Goal: Complete application form: Complete application form

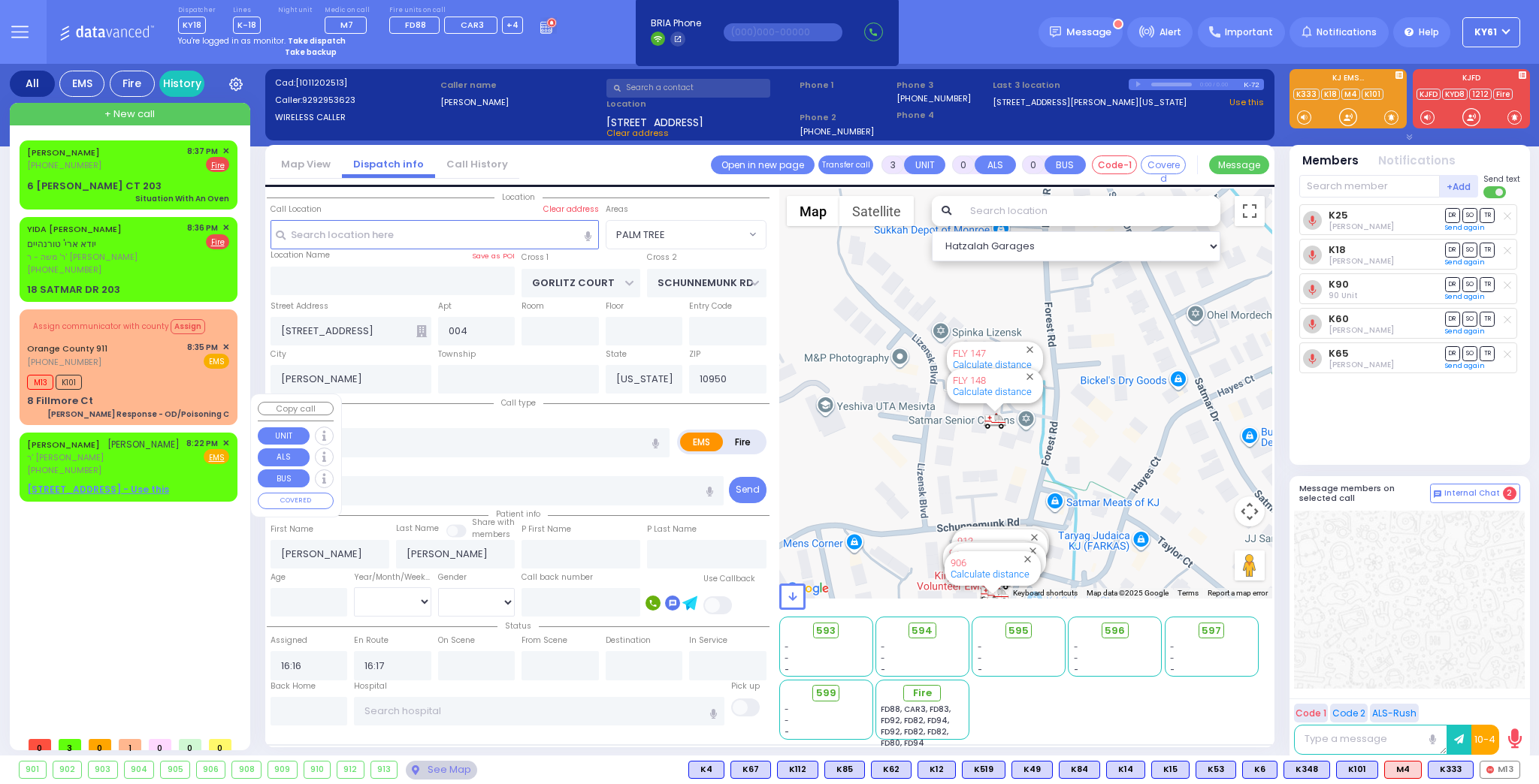
select select "PALM TREE"
select select
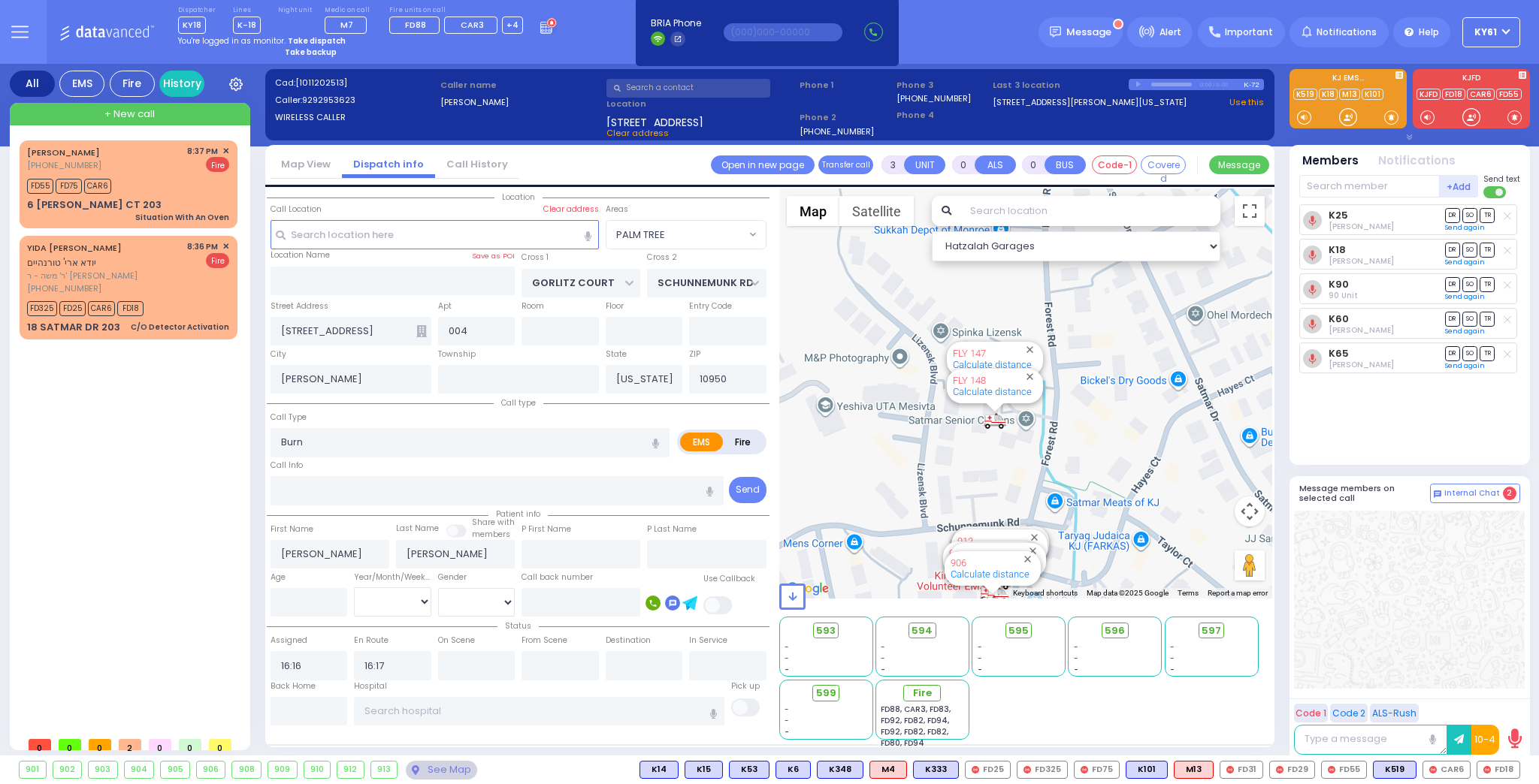
click at [1427, 117] on icon at bounding box center [1426, 117] width 4 height 6
click at [1428, 118] on icon at bounding box center [1428, 117] width 1 height 3
drag, startPoint x: 1412, startPoint y: 472, endPoint x: 1426, endPoint y: 451, distance: 25.2
click at [1423, 451] on div "Team connect is not connected. Please, close all team connect windows and Try N…" at bounding box center [1410, 412] width 241 height 698
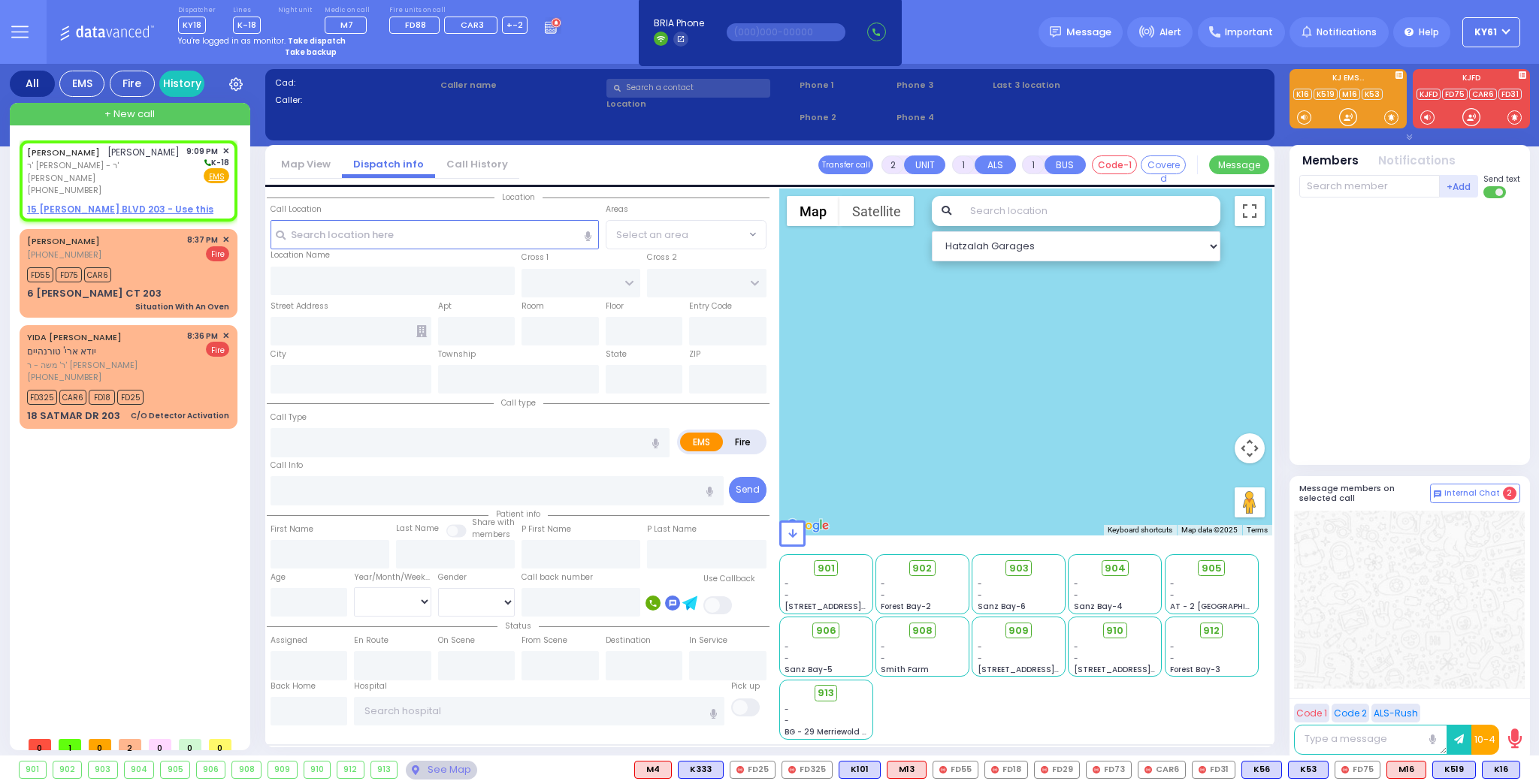
select select
radio input "true"
type input "YITZCHOK ARON"
type input "HIRSCH"
select select
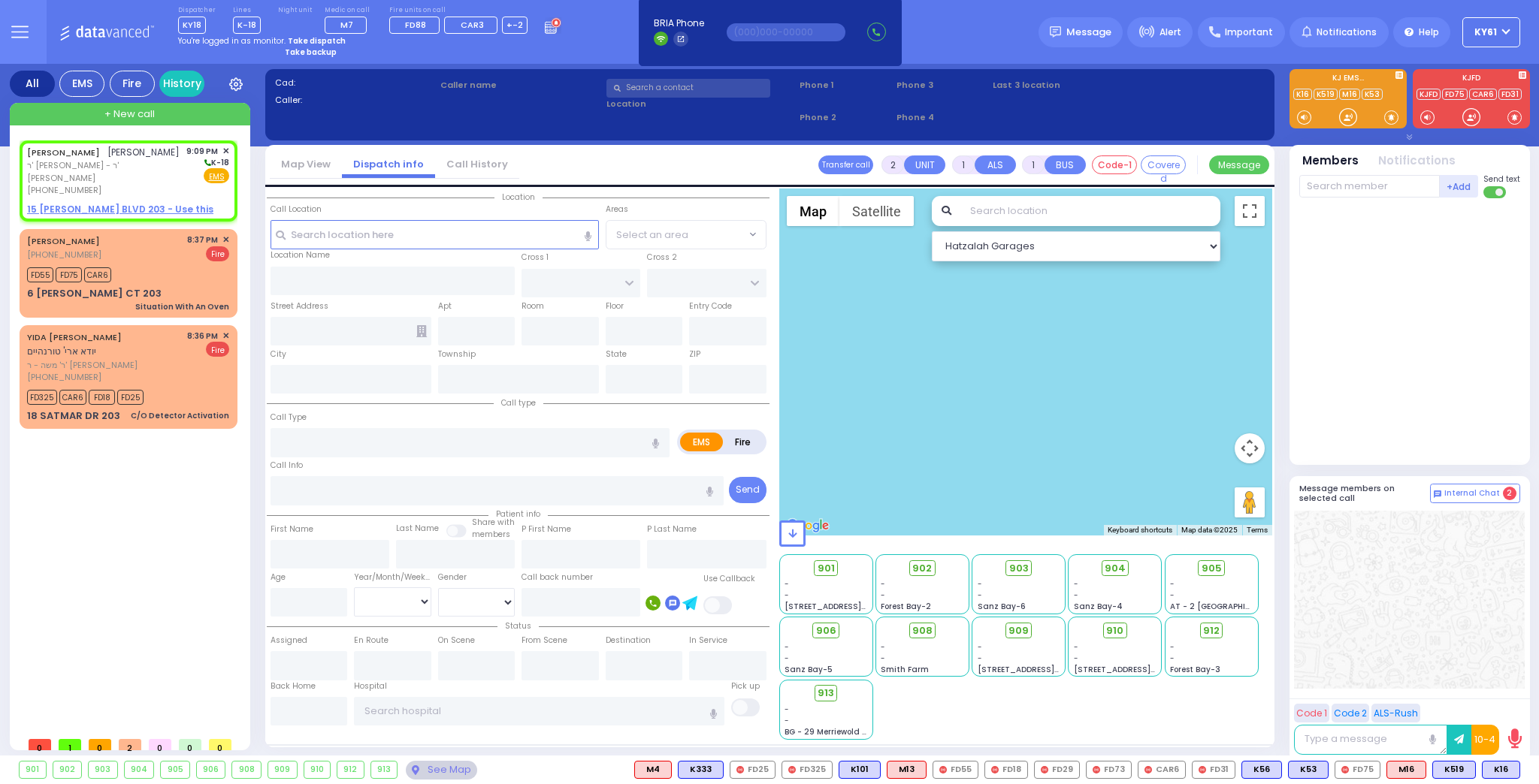
type input "21:09"
select select "Hatzalah Garages"
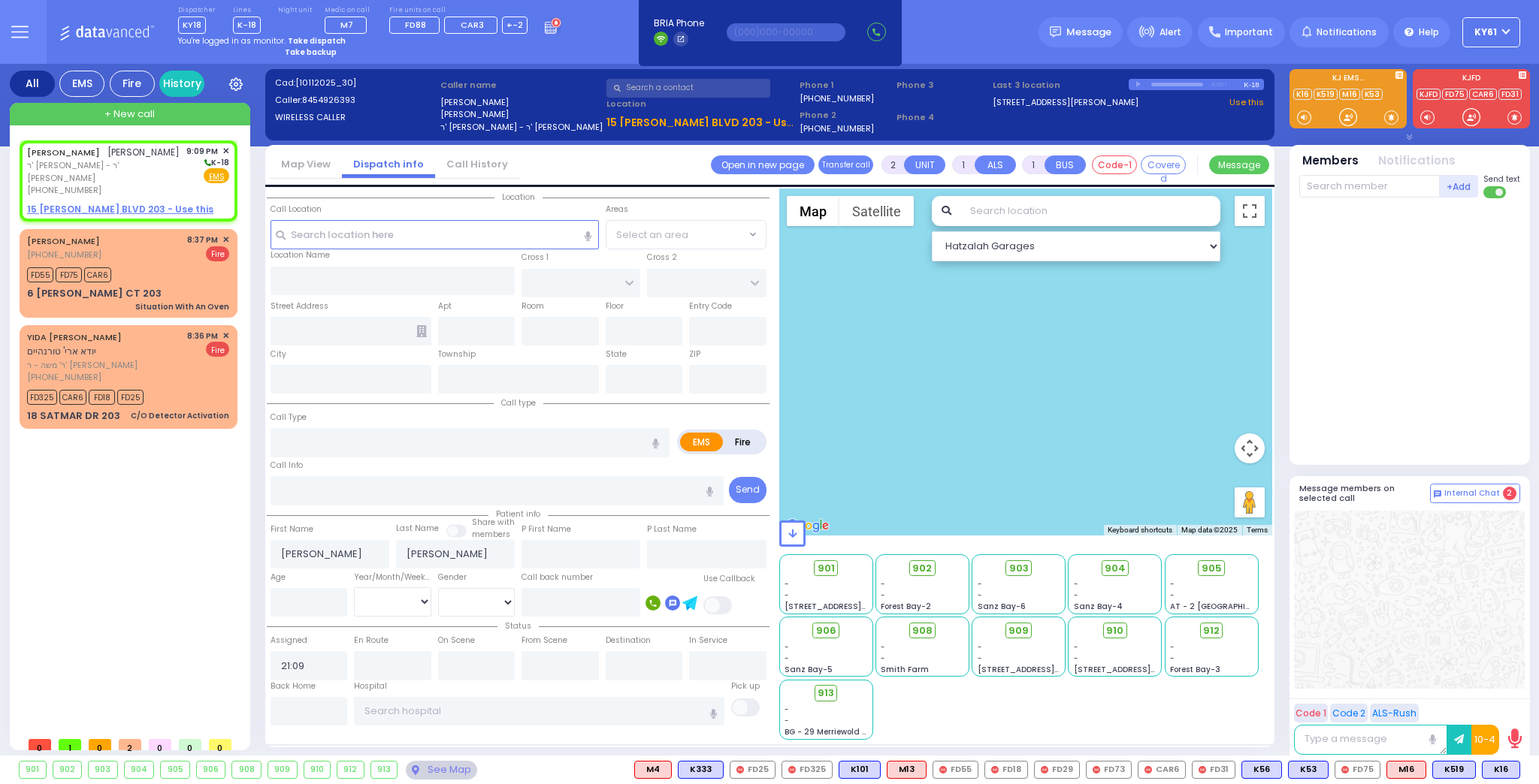
select select
radio input "true"
type input "31"
select select "Year"
select select "Hatzalah Garages"
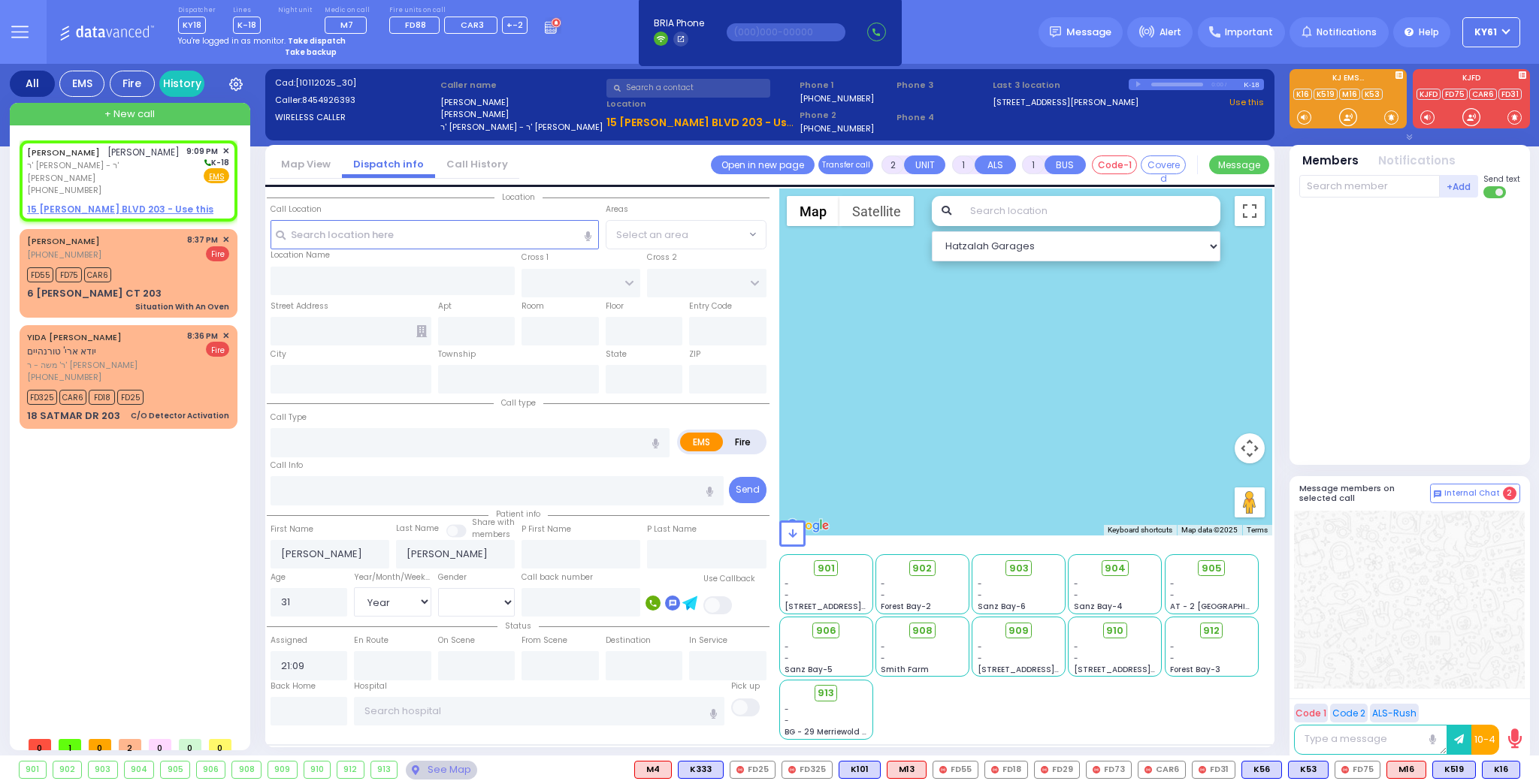
select select
radio input "true"
select select
select select "[DEMOGRAPHIC_DATA]"
select select "Hatzalah Garages"
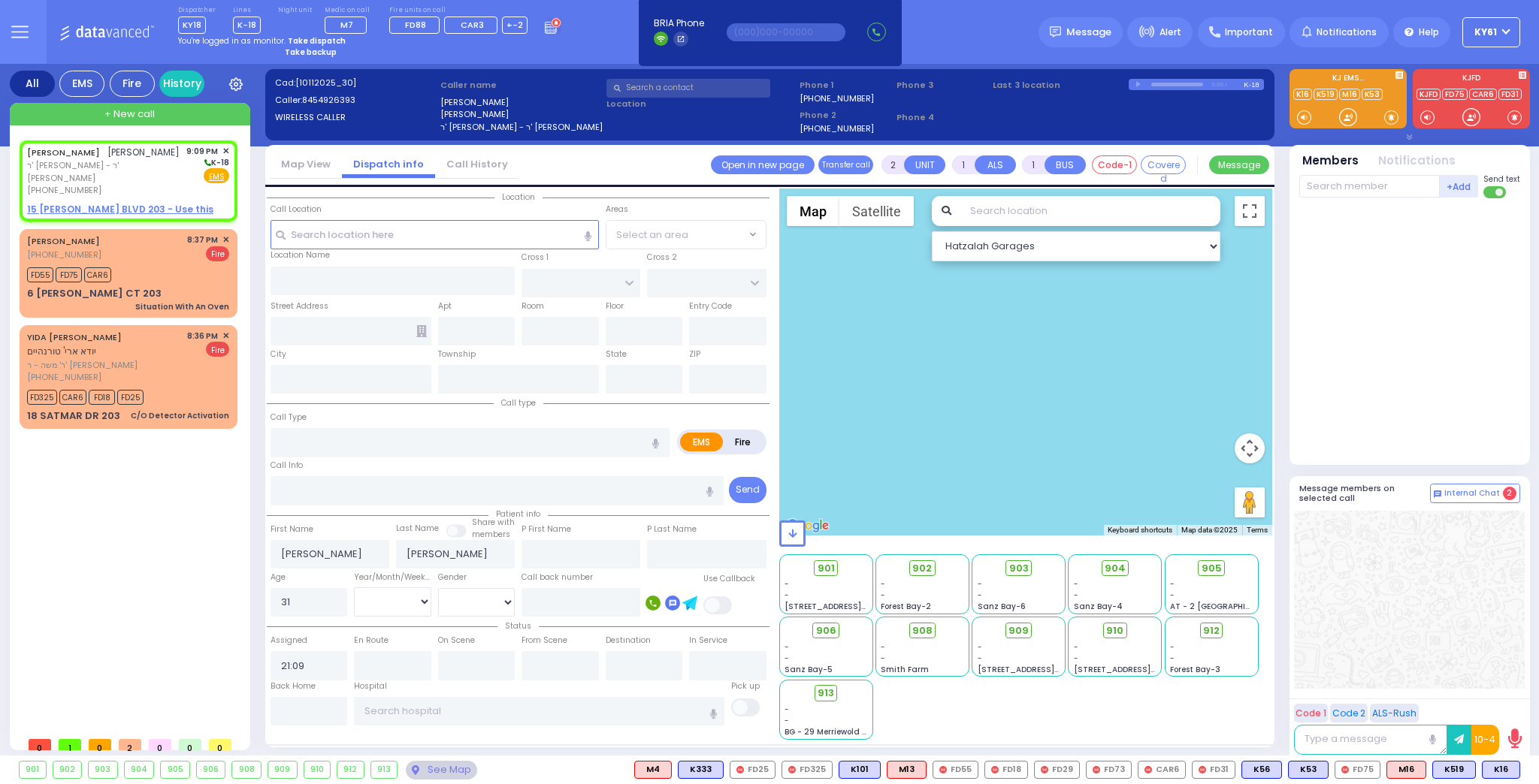
select select
radio input "true"
select select
select select "[DEMOGRAPHIC_DATA]"
select select "Hatzalah Garages"
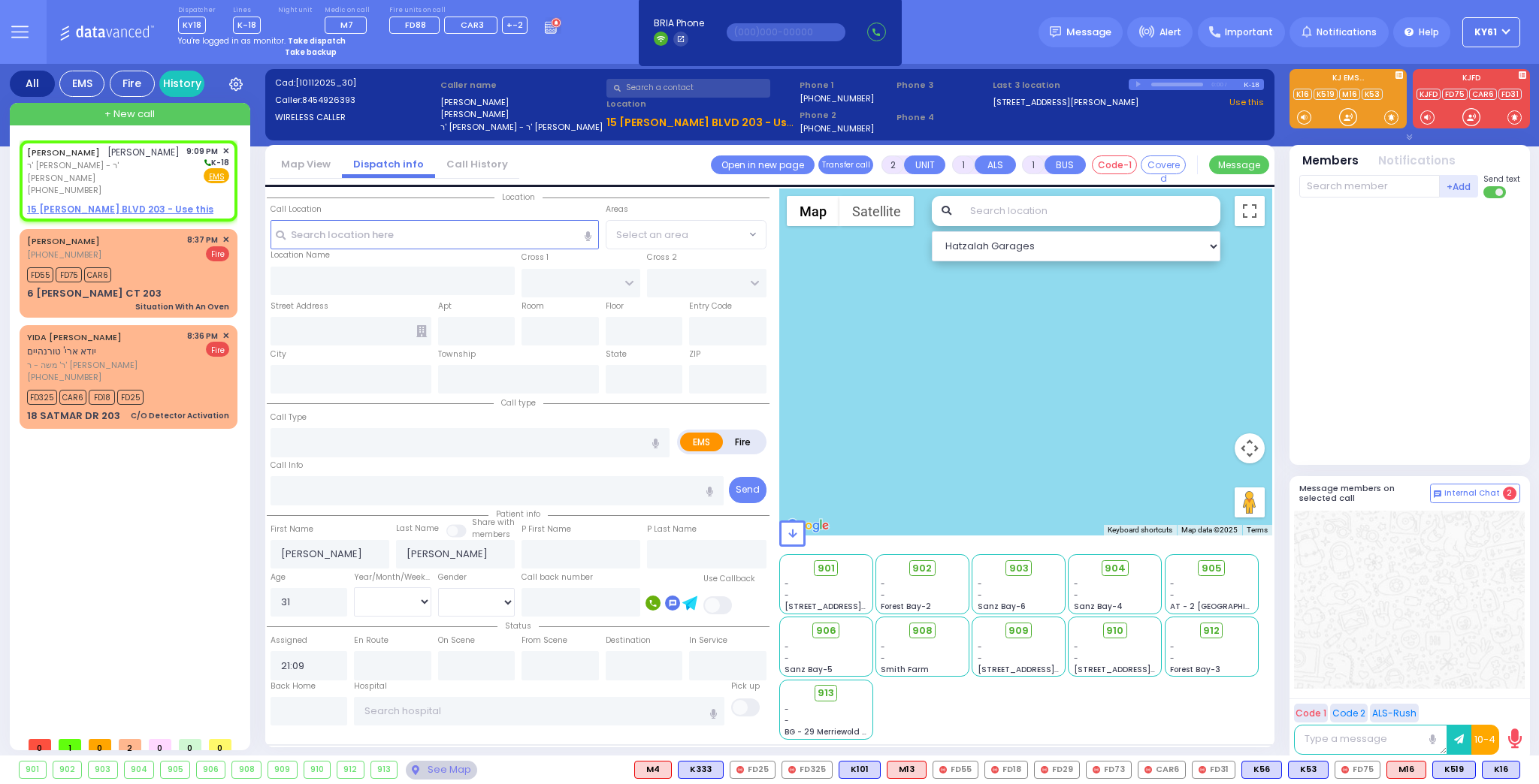
select select
radio input "true"
select select
select select "Hatzalah Garages"
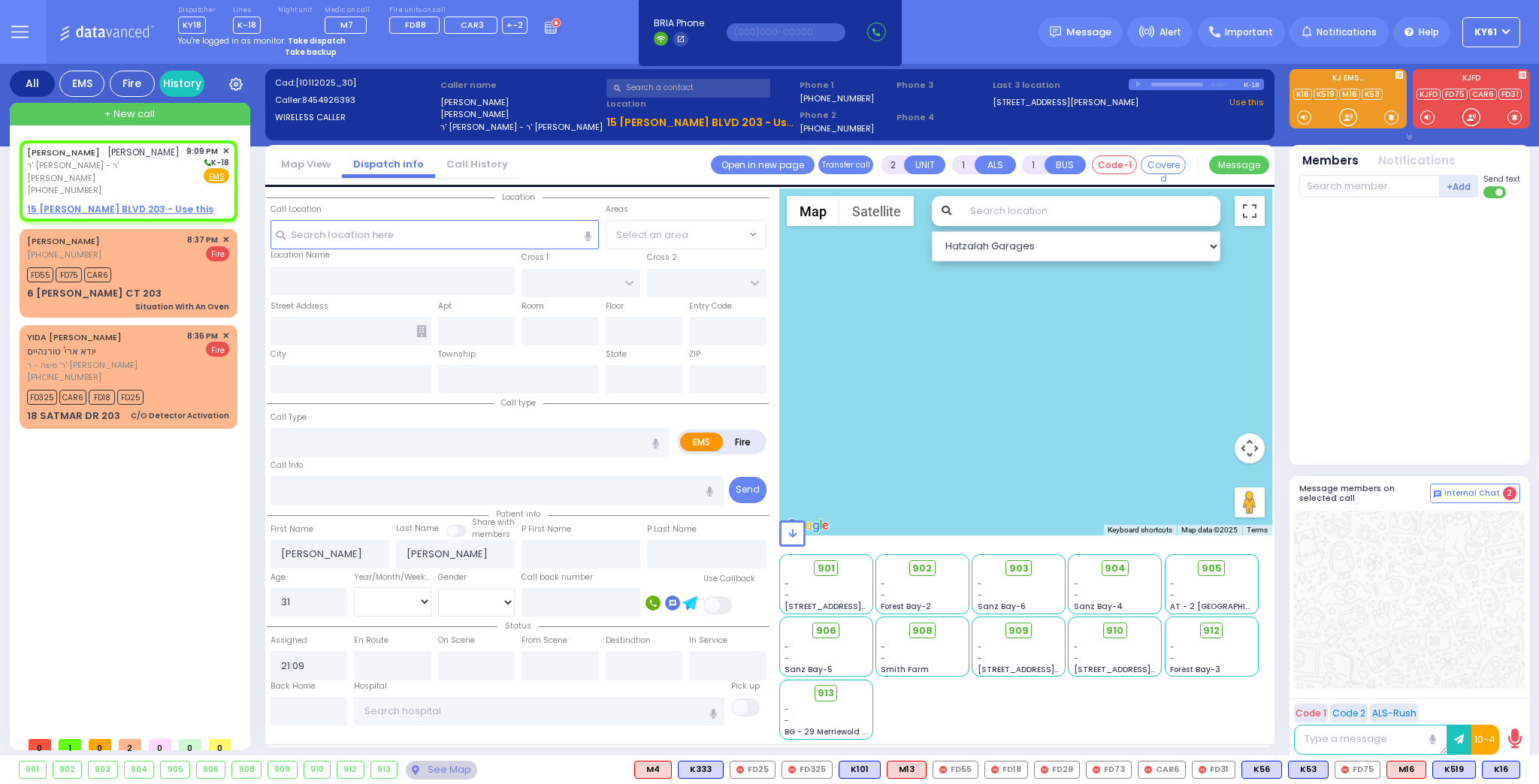
select select
radio input "true"
select select "Year"
select select "Hatzalah Garages"
select select
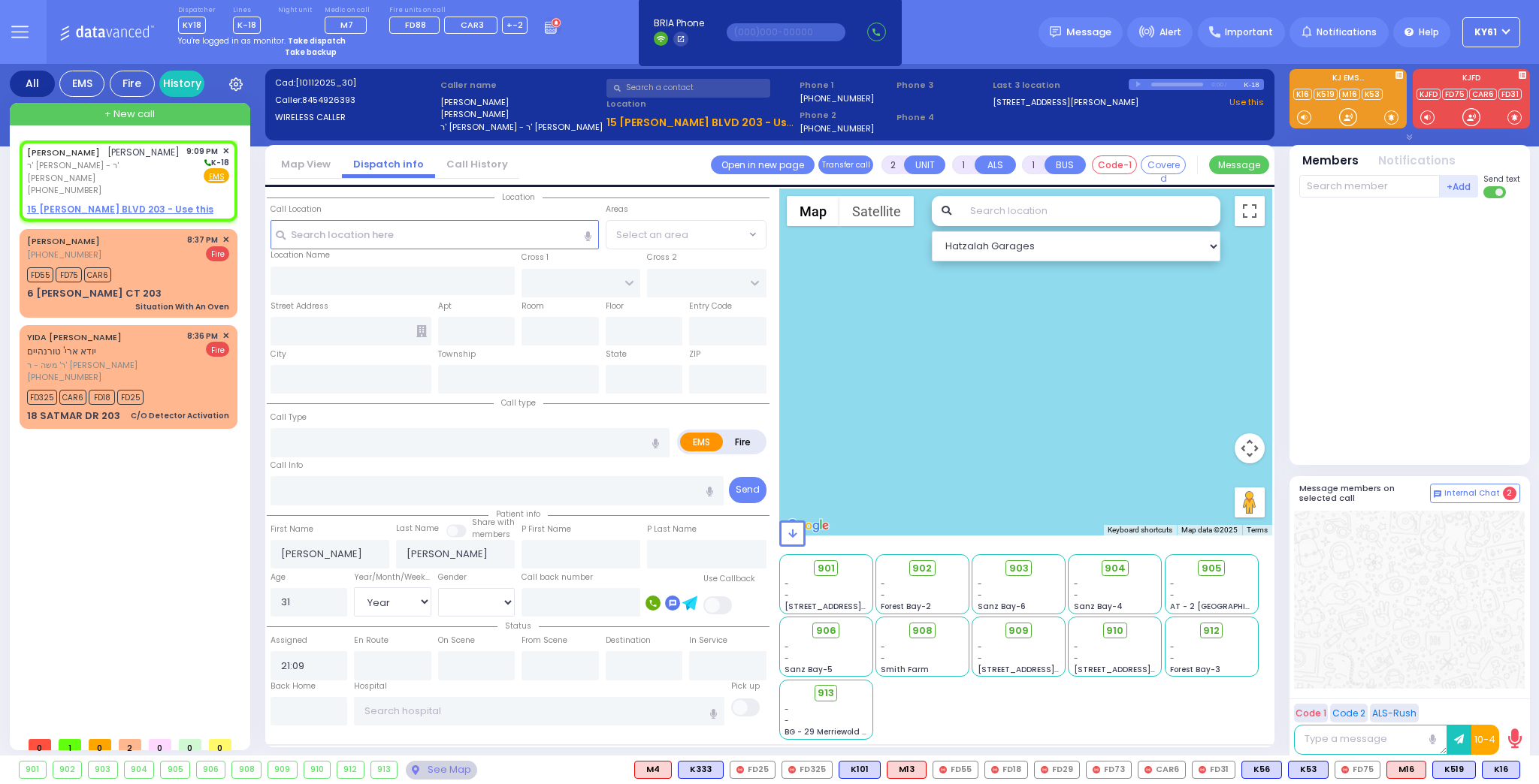
radio input "true"
select select "Year"
select select "[DEMOGRAPHIC_DATA]"
select select "Hatzalah Garages"
select select
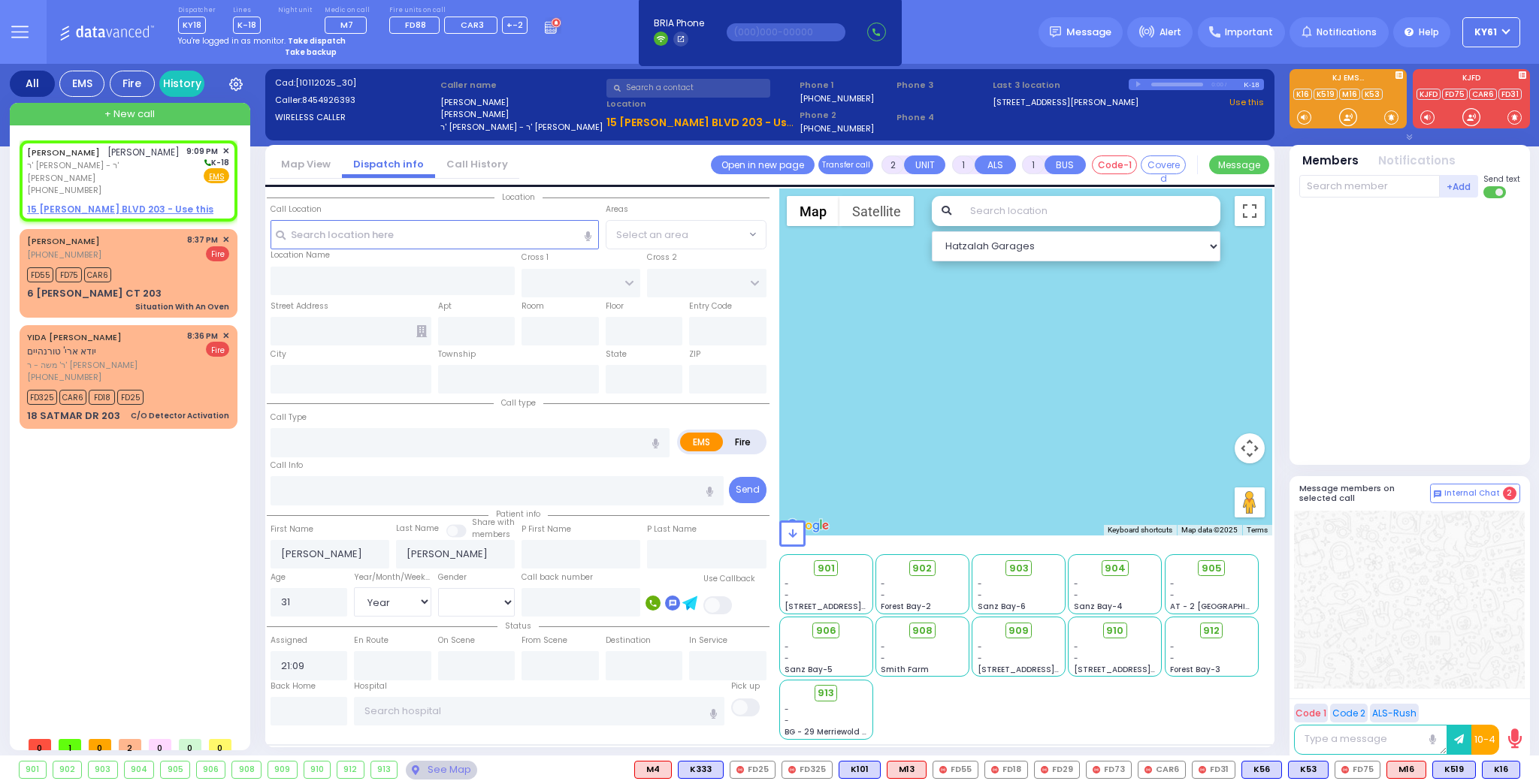
radio input "true"
select select "Year"
select select "[DEMOGRAPHIC_DATA]"
select select "Hatzalah Garages"
select select
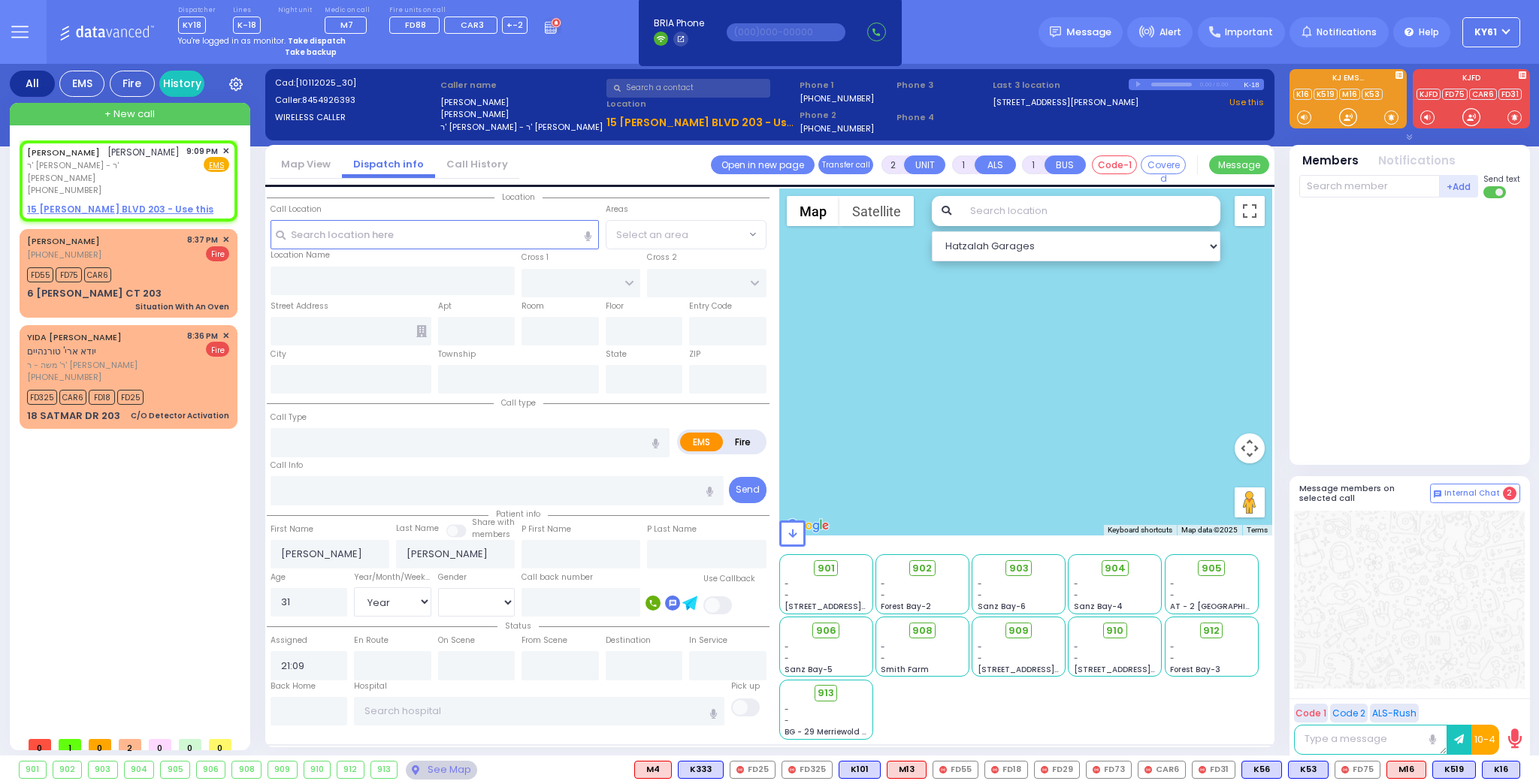
radio input "true"
select select "Year"
select select "[DEMOGRAPHIC_DATA]"
select select "Hatzalah Garages"
